Goal: Task Accomplishment & Management: Complete application form

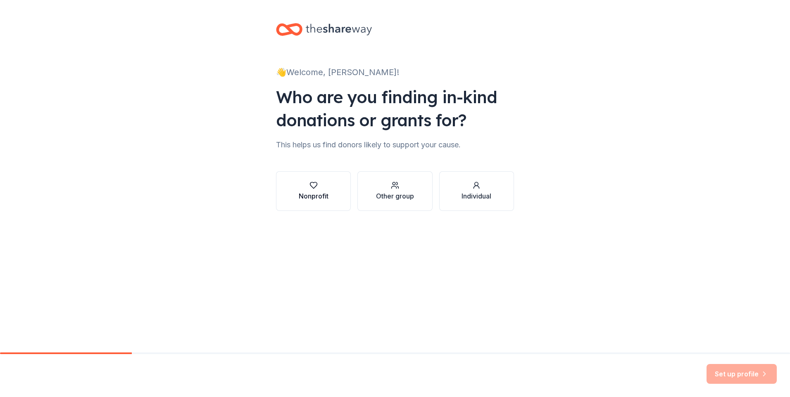
click at [314, 193] on div "Nonprofit" at bounding box center [314, 196] width 30 height 10
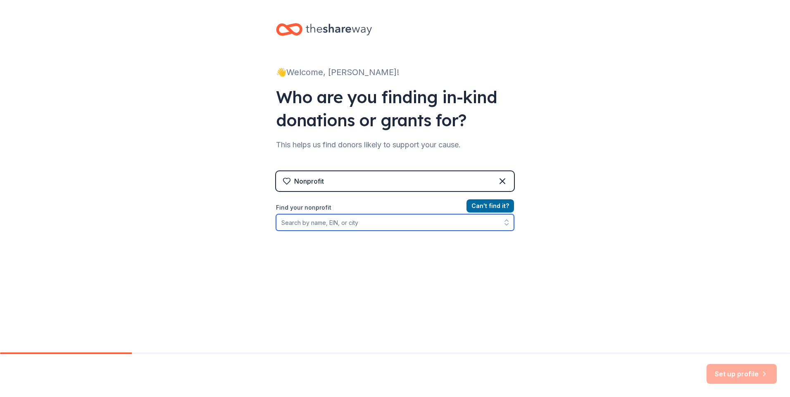
click at [401, 224] on input "Find your nonprofit" at bounding box center [395, 222] width 238 height 17
type input "[PERSON_NAME][GEOGRAPHIC_DATA] [GEOGRAPHIC_DATA]"
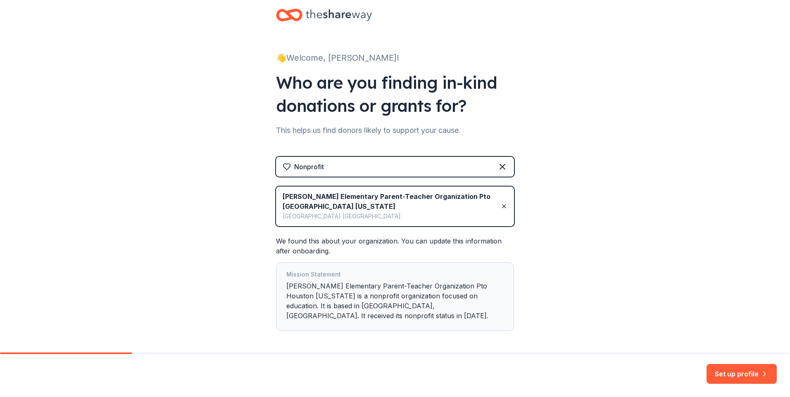
scroll to position [39, 0]
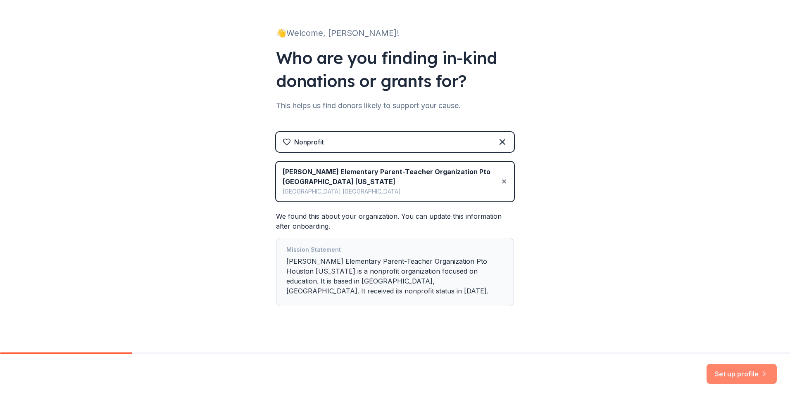
click at [739, 372] on button "Set up profile" at bounding box center [742, 374] width 70 height 20
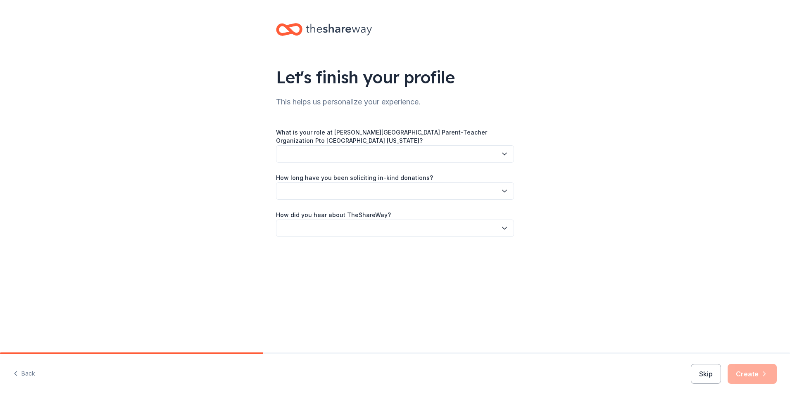
click at [504, 153] on icon "button" at bounding box center [504, 154] width 8 height 8
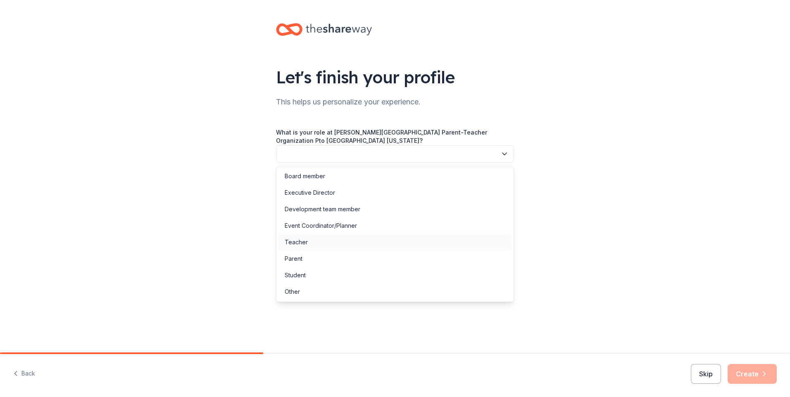
click at [305, 239] on div "Teacher" at bounding box center [296, 243] width 23 height 10
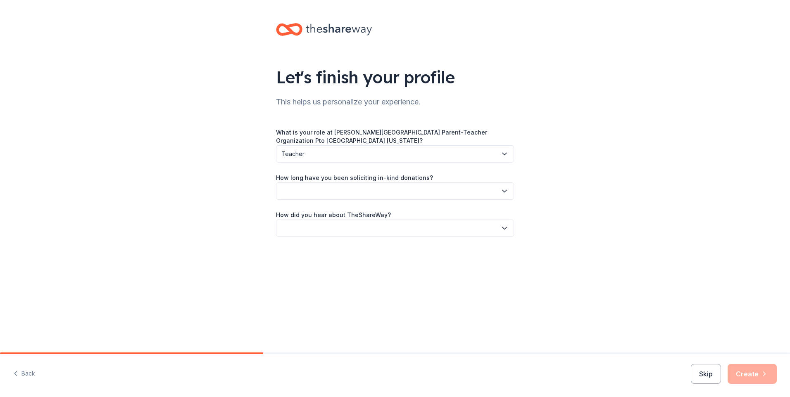
click at [383, 191] on button "button" at bounding box center [395, 191] width 238 height 17
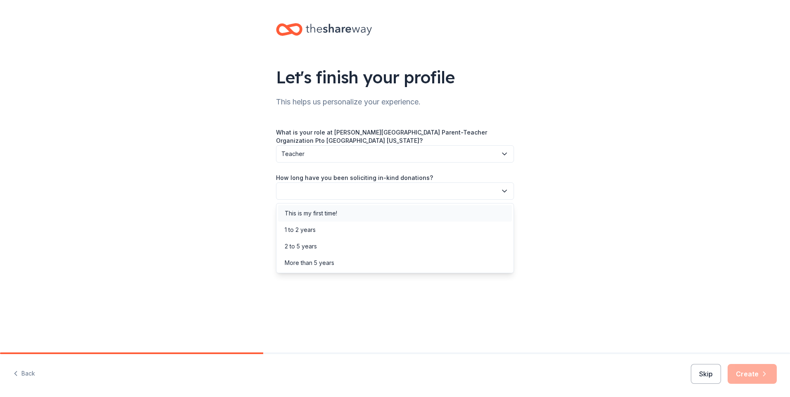
click at [352, 211] on div "This is my first time!" at bounding box center [395, 213] width 234 height 17
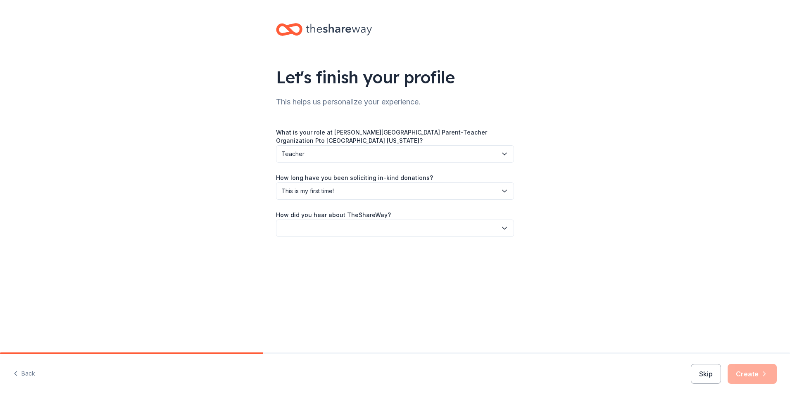
click at [407, 227] on button "button" at bounding box center [395, 228] width 238 height 17
click at [350, 270] on div "Online search" at bounding box center [395, 267] width 234 height 17
drag, startPoint x: 755, startPoint y: 376, endPoint x: 721, endPoint y: 359, distance: 38.2
click at [755, 376] on button "Create" at bounding box center [752, 374] width 49 height 20
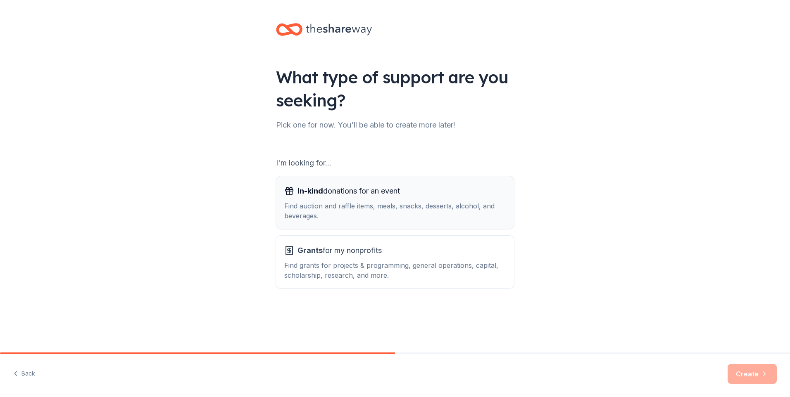
click at [323, 199] on div "In-kind donations for an event Find auction and raffle items, meals, snacks, de…" at bounding box center [394, 203] width 221 height 36
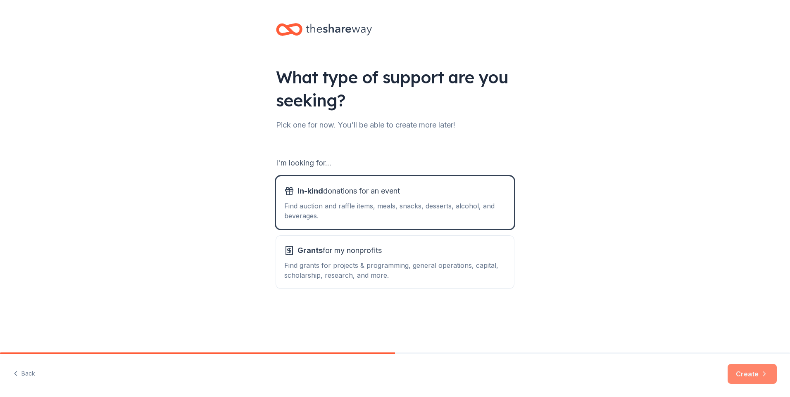
click at [750, 374] on button "Create" at bounding box center [752, 374] width 49 height 20
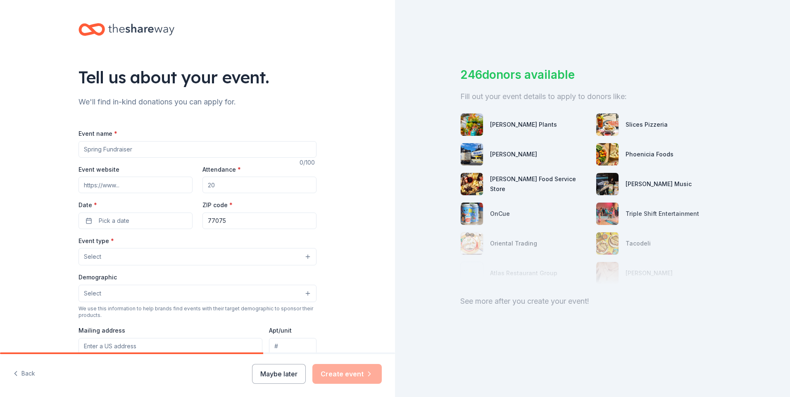
click at [221, 186] on input "Attendance *" at bounding box center [259, 185] width 114 height 17
type input "90"
click at [157, 152] on input "Event name *" at bounding box center [198, 149] width 238 height 17
type input "Teacher Appreciation"
click at [82, 217] on button "Pick a date" at bounding box center [136, 221] width 114 height 17
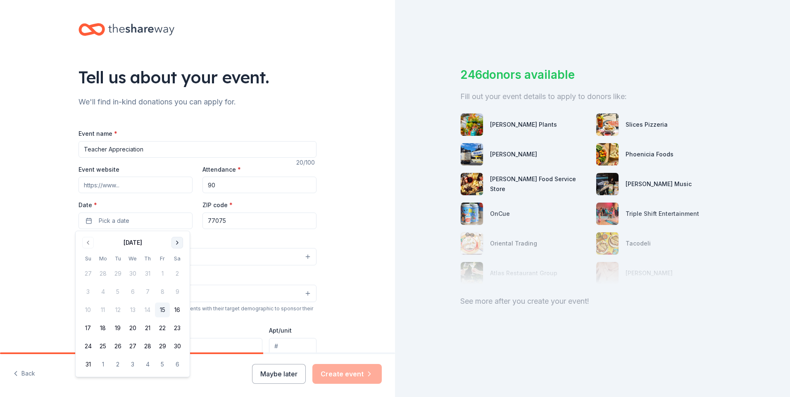
click at [178, 241] on button "Go to next month" at bounding box center [177, 243] width 12 height 12
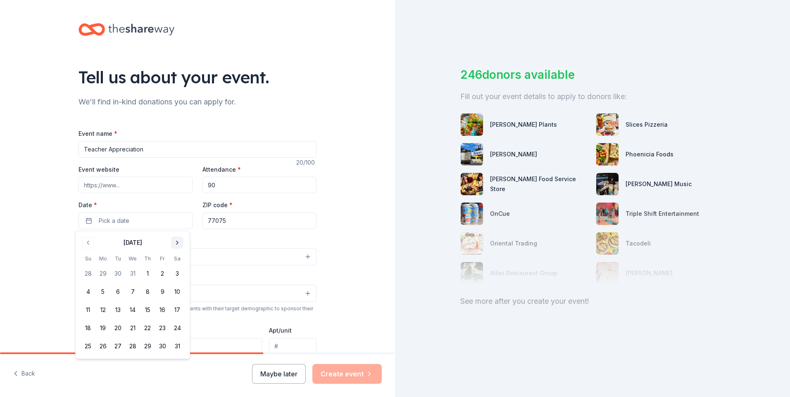
click at [178, 241] on button "Go to next month" at bounding box center [177, 243] width 12 height 12
click at [131, 290] on button "6" at bounding box center [132, 292] width 15 height 15
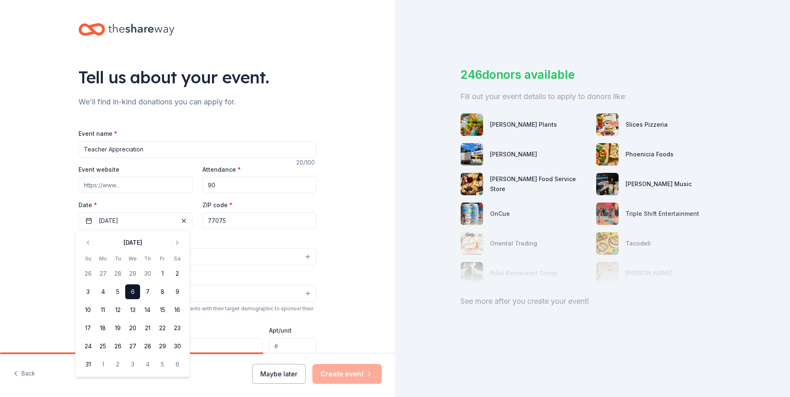
click at [375, 286] on div "Tell us about your event. We'll find in-kind donations you can apply for. Event…" at bounding box center [197, 275] width 395 height 550
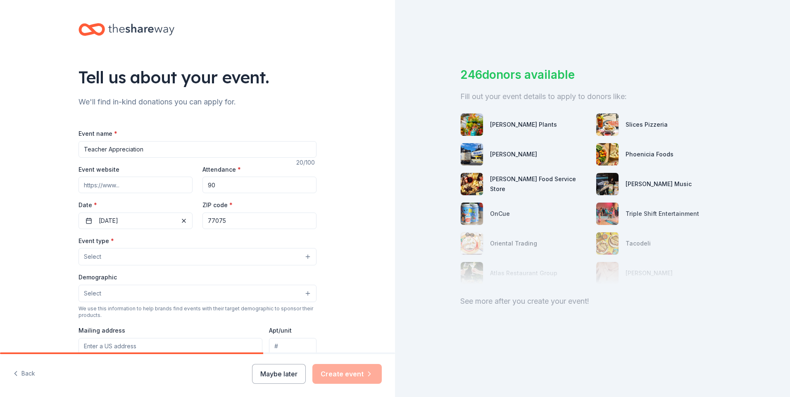
click at [309, 257] on button "Select" at bounding box center [198, 256] width 238 height 17
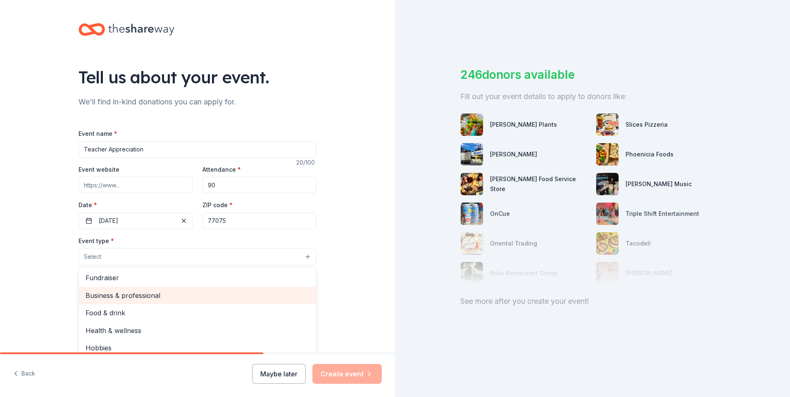
click at [140, 296] on span "Business & professional" at bounding box center [198, 295] width 224 height 11
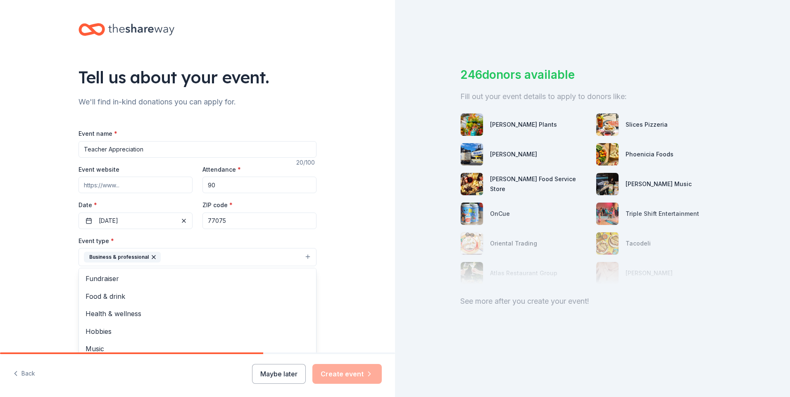
click at [348, 290] on div "Tell us about your event. We'll find in-kind donations you can apply for. Event…" at bounding box center [197, 275] width 395 height 551
click at [279, 295] on button "Select" at bounding box center [198, 294] width 238 height 17
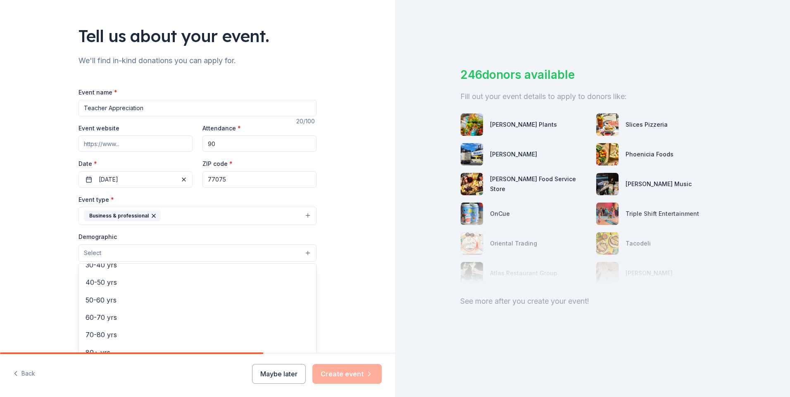
scroll to position [133, 0]
click at [343, 269] on div "Tell us about your event. We'll find in-kind donations you can apply for. Event…" at bounding box center [197, 234] width 395 height 551
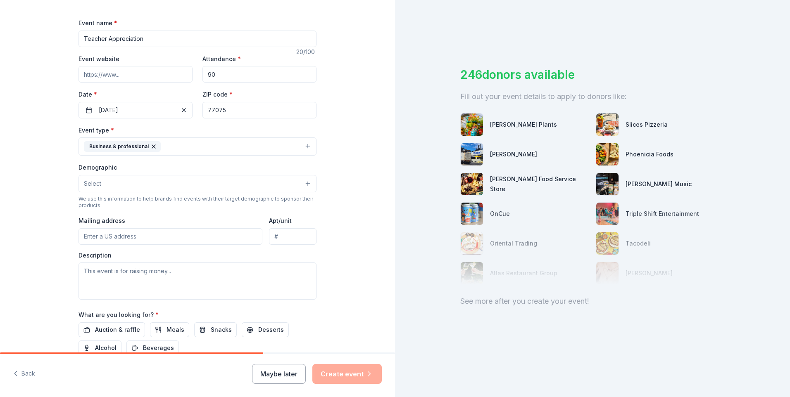
scroll to position [124, 0]
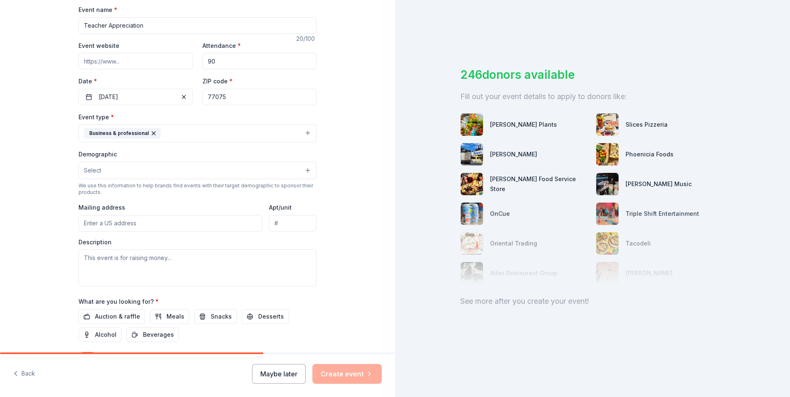
click at [145, 226] on input "Mailing address" at bounding box center [171, 223] width 184 height 17
type input "[STREET_ADDRESS]"
click at [328, 238] on div "Tell us about your event. We'll find in-kind donations you can apply for. Event…" at bounding box center [197, 151] width 395 height 551
click at [122, 258] on textarea at bounding box center [198, 268] width 238 height 37
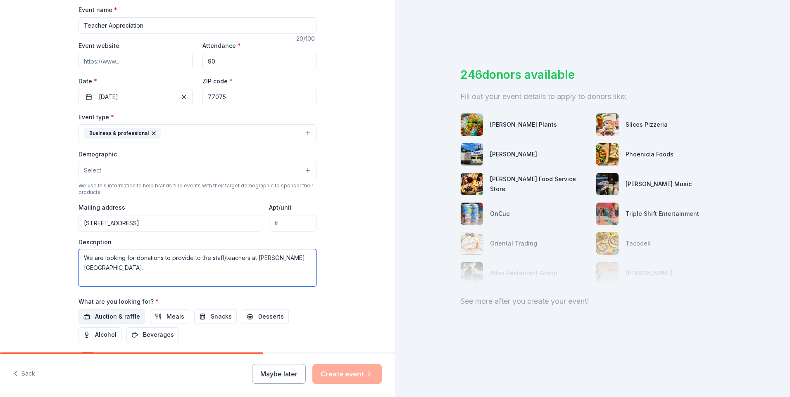
type textarea "We are looking for donations to provide to the staff/teachers at [PERSON_NAME][…"
click at [107, 320] on span "Auction & raffle" at bounding box center [117, 317] width 45 height 10
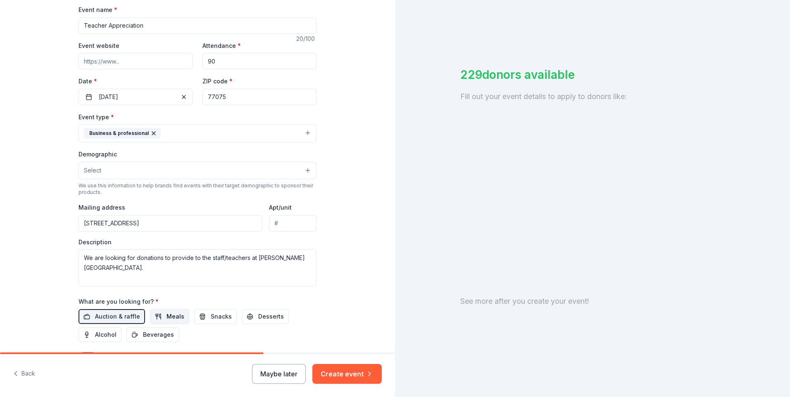
click at [167, 319] on span "Meals" at bounding box center [176, 317] width 18 height 10
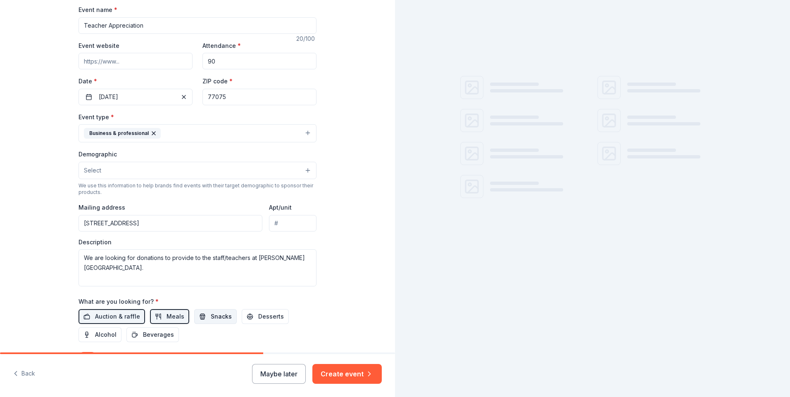
click at [211, 321] on span "Snacks" at bounding box center [221, 317] width 21 height 10
click at [259, 318] on span "Desserts" at bounding box center [271, 317] width 26 height 10
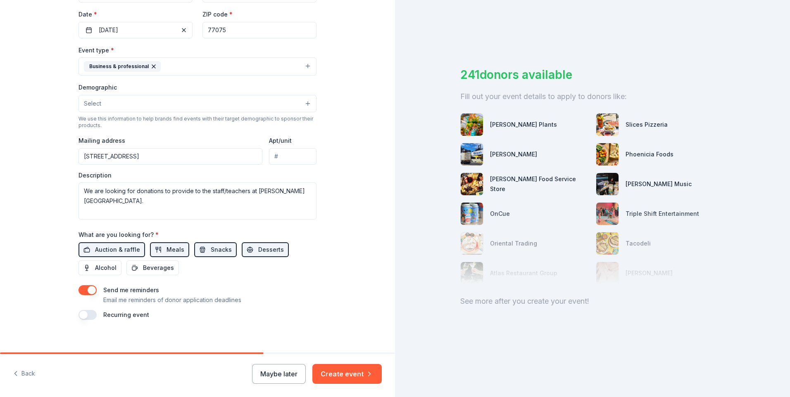
scroll to position [198, 0]
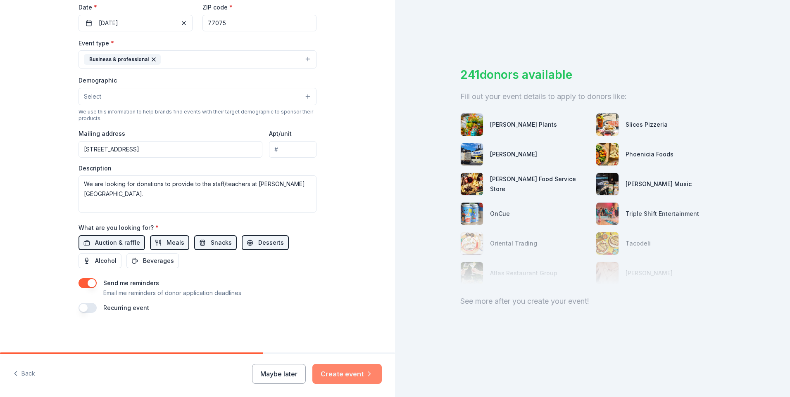
click at [349, 375] on button "Create event" at bounding box center [346, 374] width 69 height 20
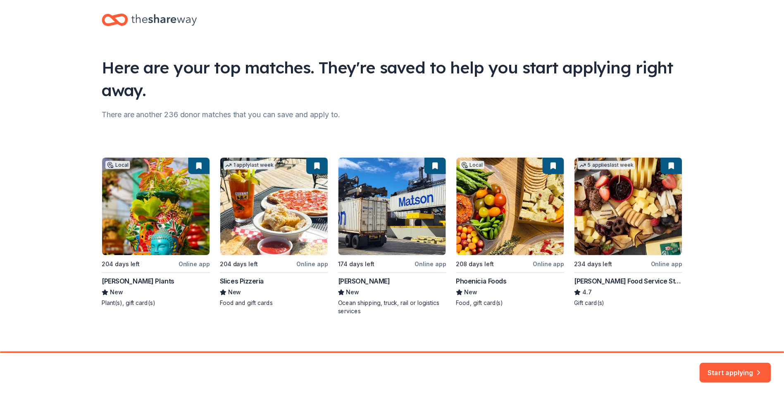
scroll to position [14, 0]
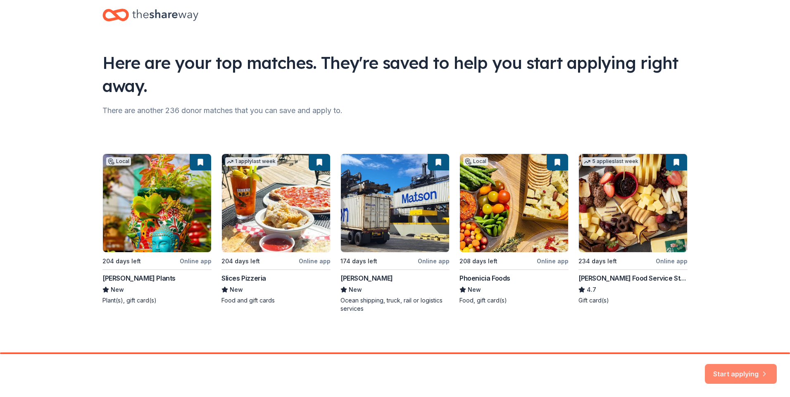
click at [736, 369] on button "Start applying" at bounding box center [741, 370] width 72 height 20
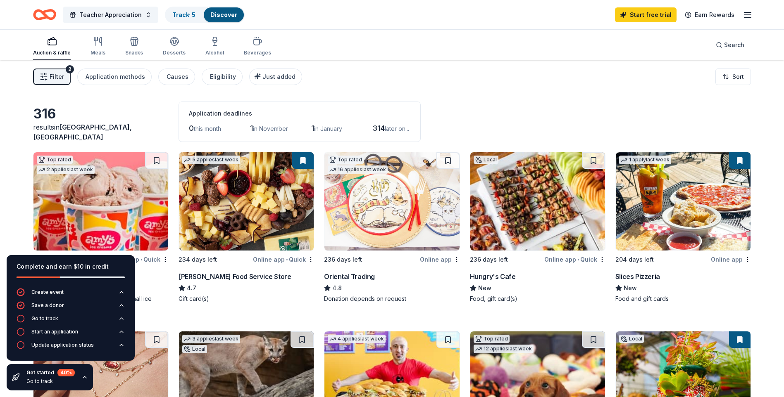
click at [506, 110] on div "316 results in [GEOGRAPHIC_DATA], [GEOGRAPHIC_DATA] Application deadlines 0 thi…" at bounding box center [392, 122] width 718 height 40
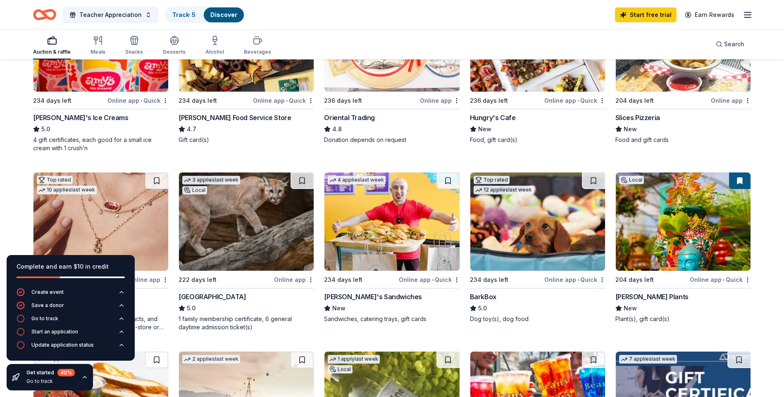
scroll to position [165, 0]
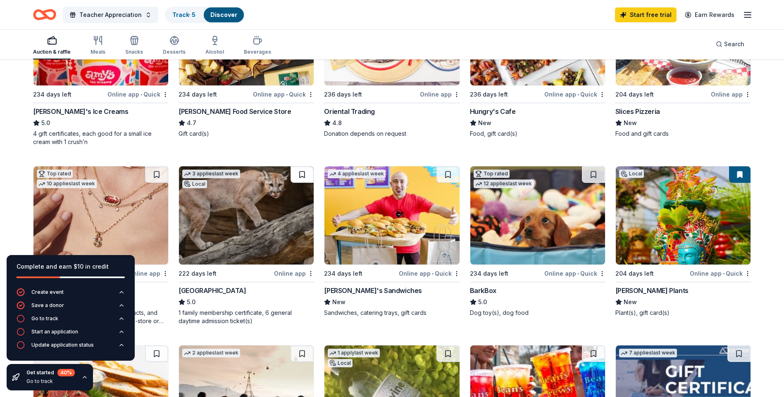
click at [303, 175] on button at bounding box center [301, 175] width 23 height 17
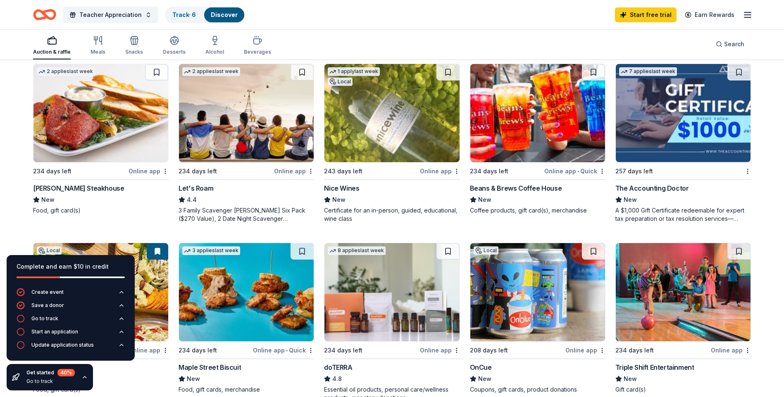
scroll to position [413, 0]
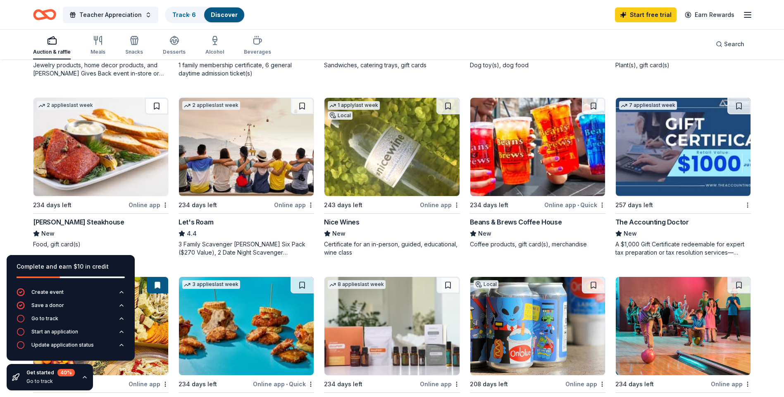
click at [160, 104] on button at bounding box center [156, 106] width 23 height 17
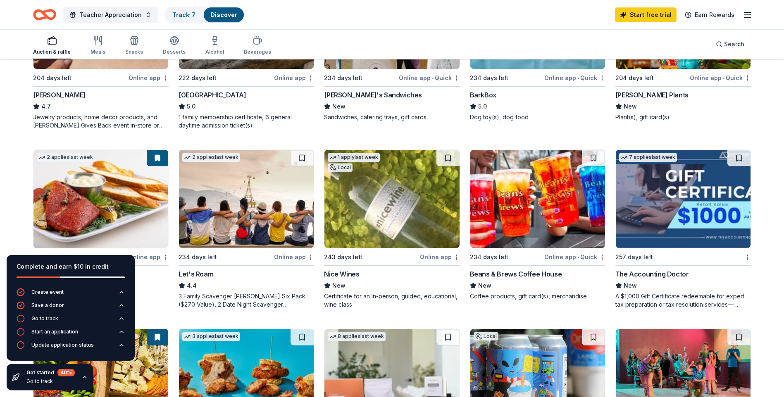
scroll to position [183, 0]
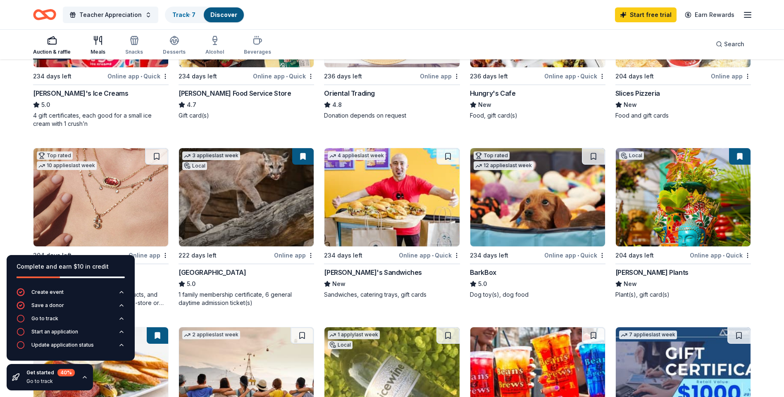
click at [102, 45] on div "Meals" at bounding box center [97, 46] width 15 height 20
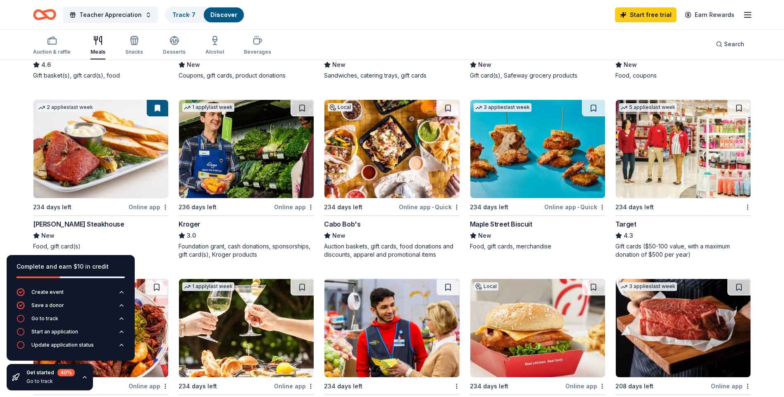
scroll to position [413, 0]
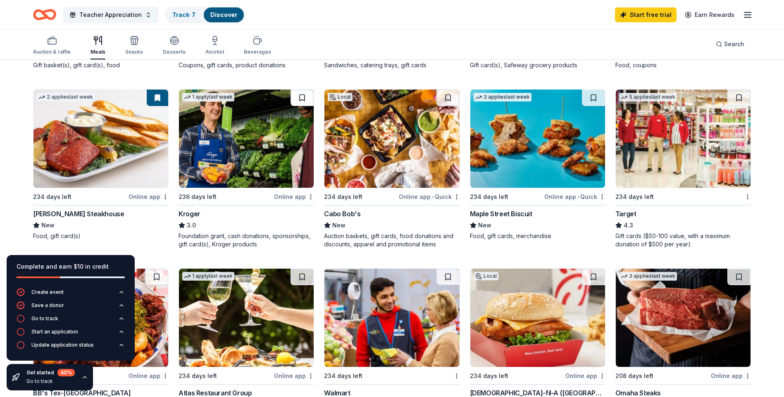
click at [302, 98] on button at bounding box center [301, 98] width 23 height 17
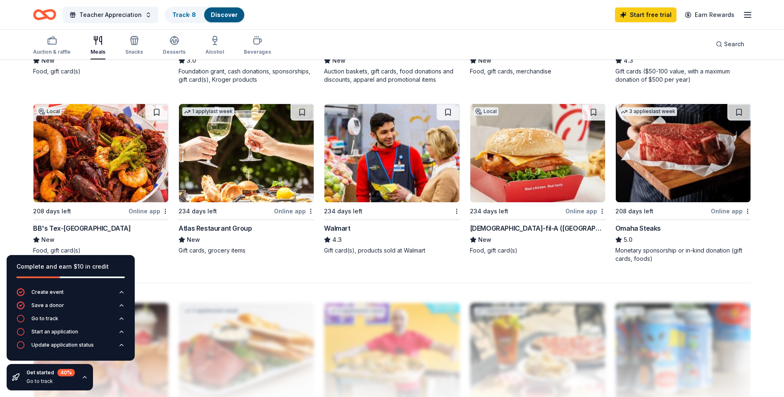
scroll to position [578, 0]
click at [445, 114] on button at bounding box center [447, 112] width 23 height 17
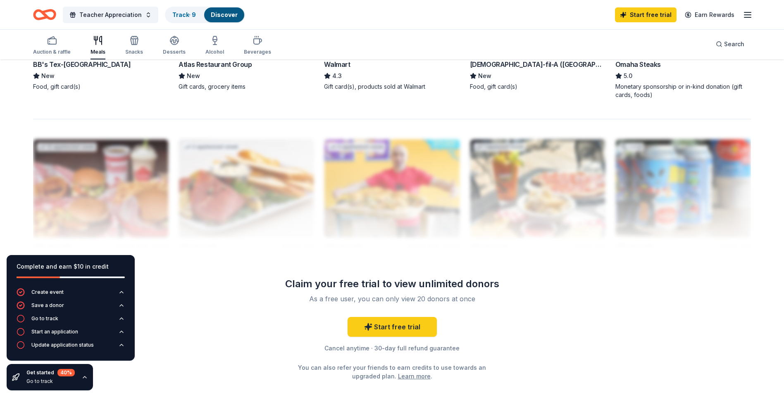
scroll to position [744, 0]
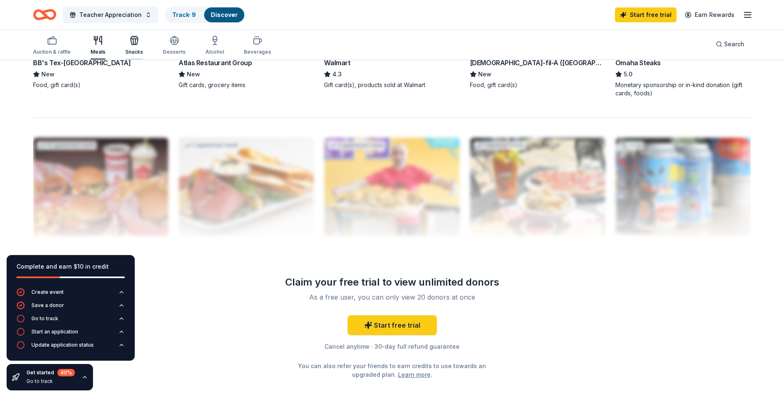
click at [131, 44] on icon "button" at bounding box center [134, 42] width 7 height 6
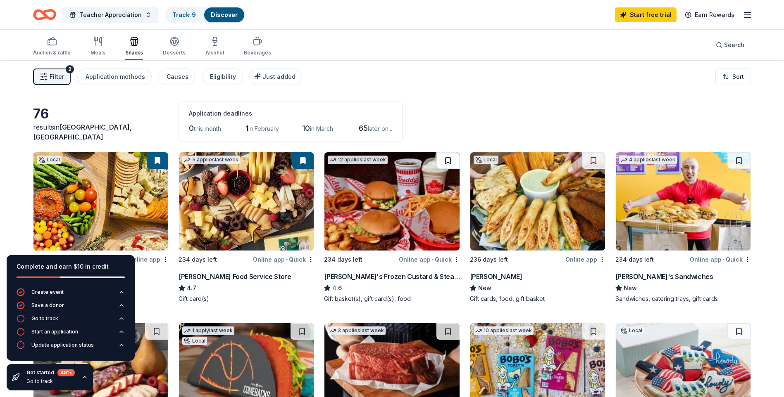
click at [444, 162] on button at bounding box center [447, 160] width 23 height 17
click at [590, 161] on button at bounding box center [593, 160] width 23 height 17
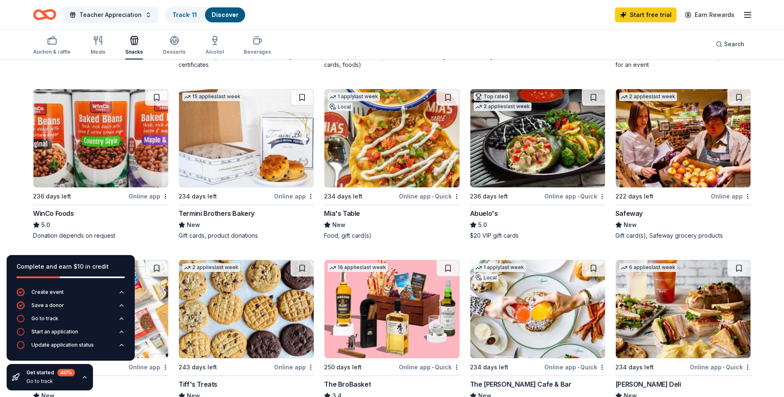
scroll to position [413, 0]
click at [451, 100] on button at bounding box center [447, 98] width 23 height 17
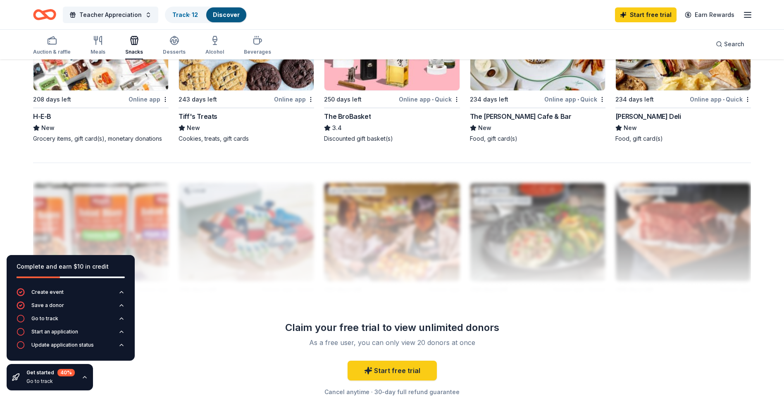
scroll to position [702, 0]
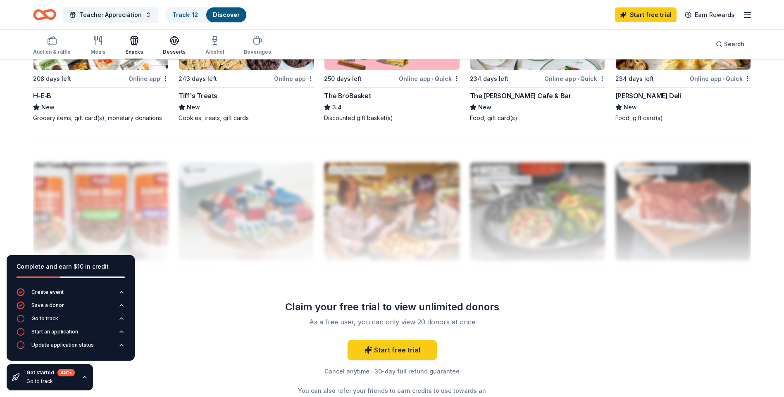
click at [174, 45] on div "Desserts" at bounding box center [174, 46] width 23 height 20
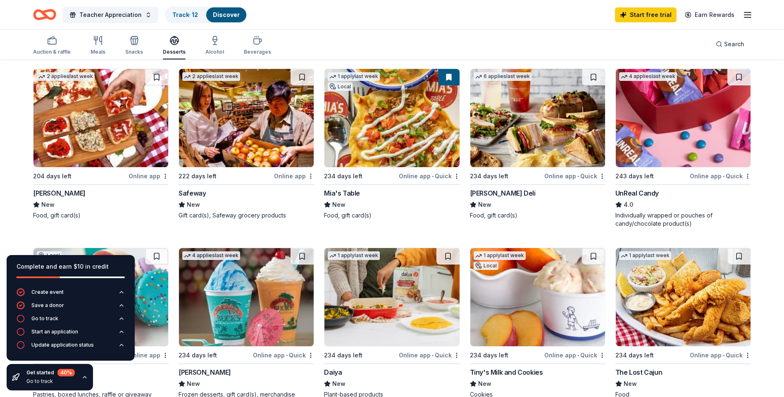
scroll to position [454, 0]
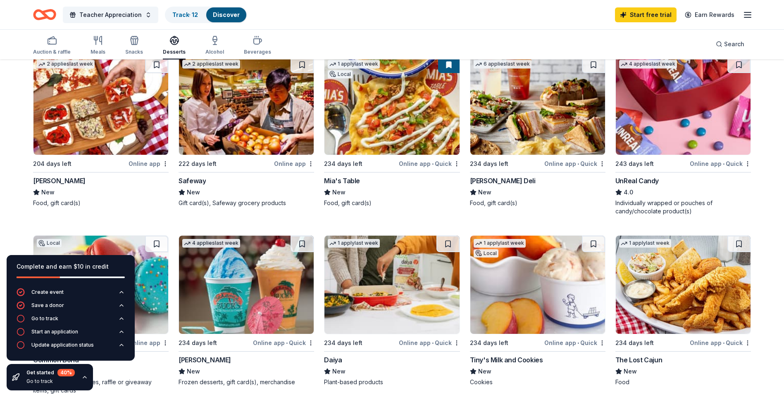
click at [158, 67] on button at bounding box center [156, 65] width 23 height 17
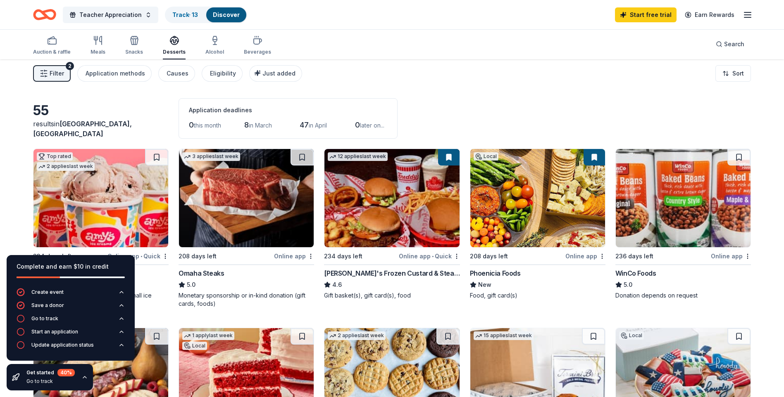
scroll to position [0, 0]
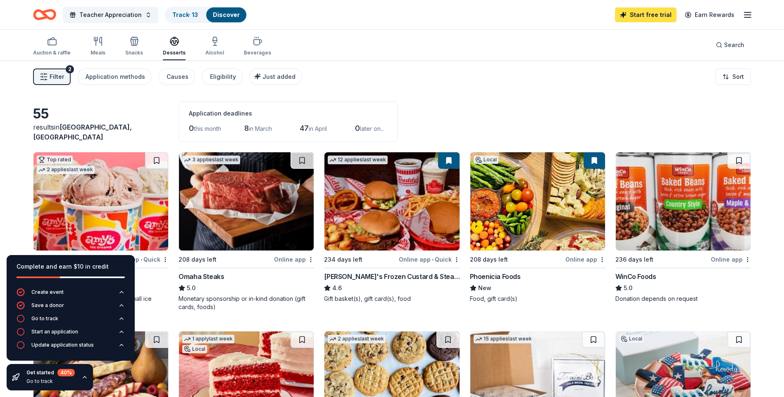
click at [645, 15] on link "Start free trial" at bounding box center [646, 14] width 62 height 15
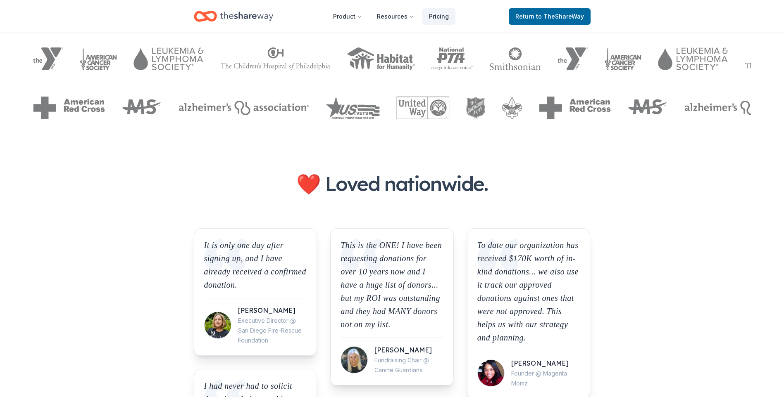
scroll to position [537, 0]
